Goal: Task Accomplishment & Management: Use online tool/utility

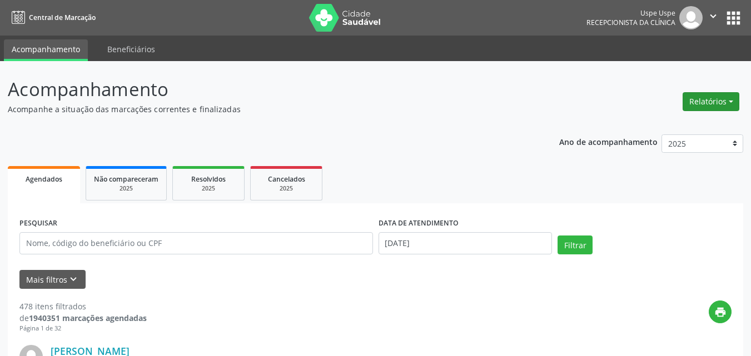
click at [722, 101] on button "Relatórios" at bounding box center [711, 101] width 57 height 19
click at [662, 126] on link "Agendamentos" at bounding box center [679, 126] width 120 height 16
select select "9"
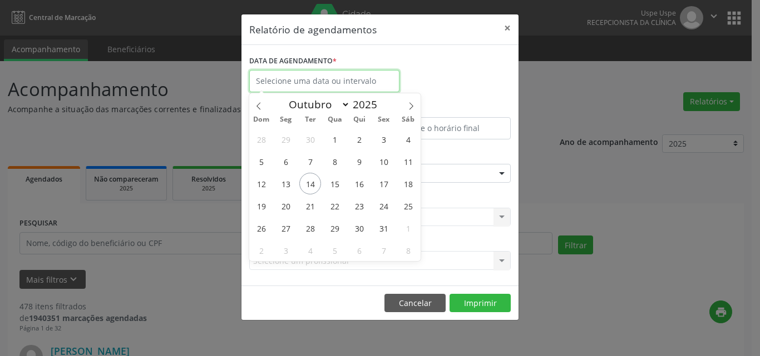
click at [314, 80] on input "text" at bounding box center [324, 81] width 150 height 22
click at [303, 183] on span "14" at bounding box center [310, 184] width 22 height 22
type input "[DATE]"
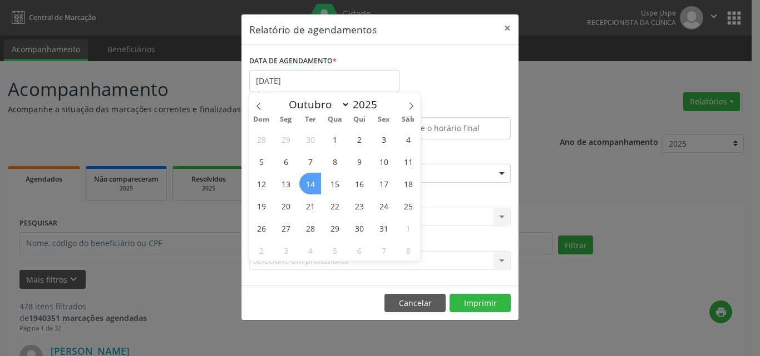
click at [303, 183] on span "14" at bounding box center [310, 184] width 22 height 22
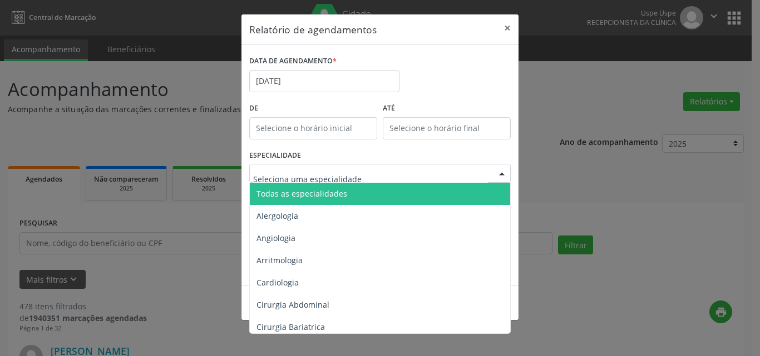
click at [285, 199] on span "Todas as especialidades" at bounding box center [301, 193] width 91 height 11
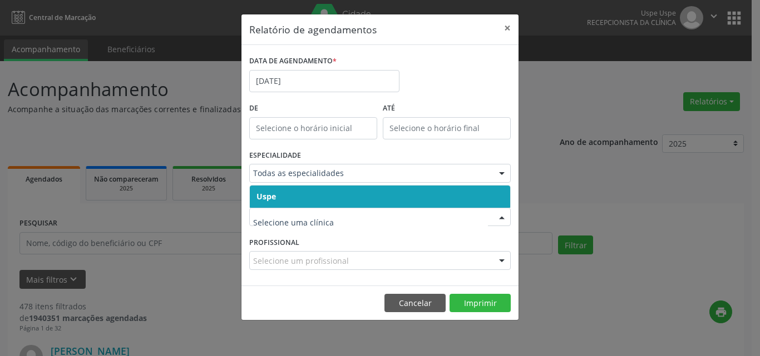
click at [279, 200] on span "Uspe" at bounding box center [380, 197] width 260 height 22
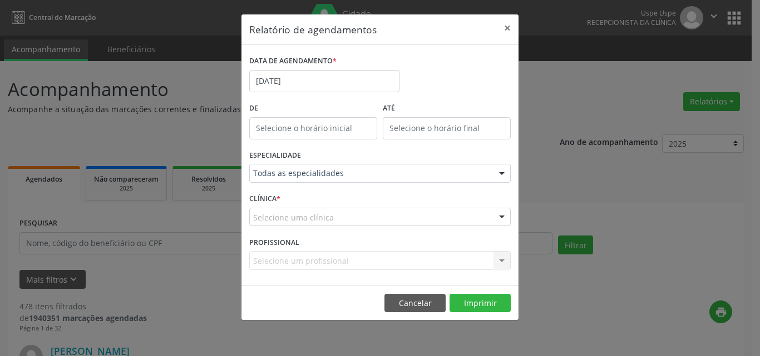
drag, startPoint x: 281, startPoint y: 217, endPoint x: 287, endPoint y: 214, distance: 6.7
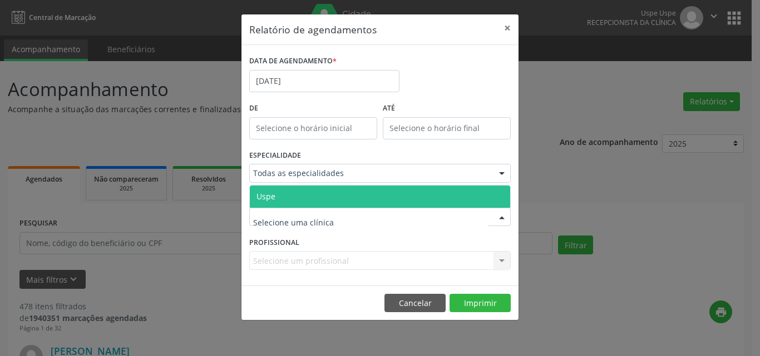
click at [286, 196] on span "Uspe" at bounding box center [380, 197] width 260 height 22
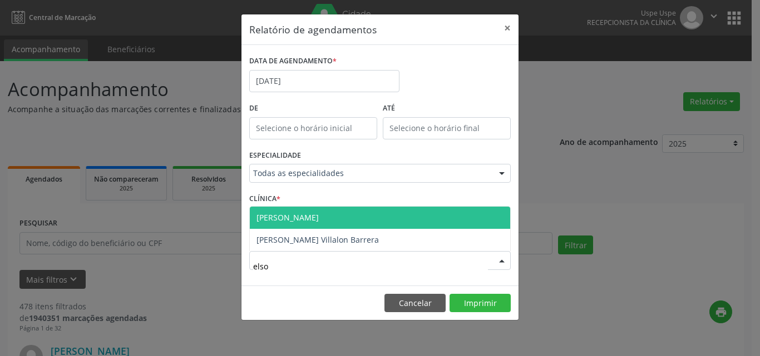
type input "elson"
click at [311, 221] on span "[PERSON_NAME]" at bounding box center [287, 217] width 62 height 11
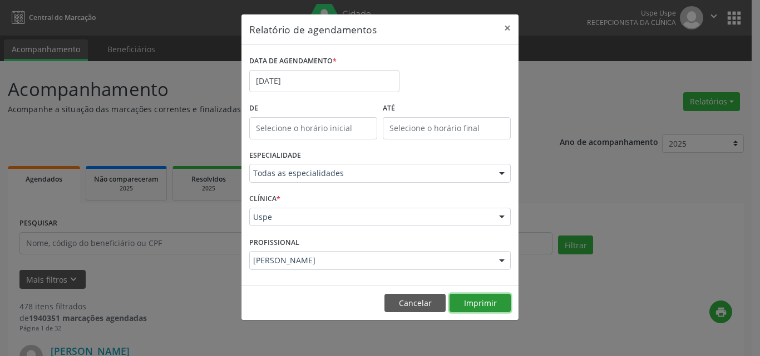
click at [479, 296] on button "Imprimir" at bounding box center [479, 303] width 61 height 19
